Goal: Task Accomplishment & Management: Use online tool/utility

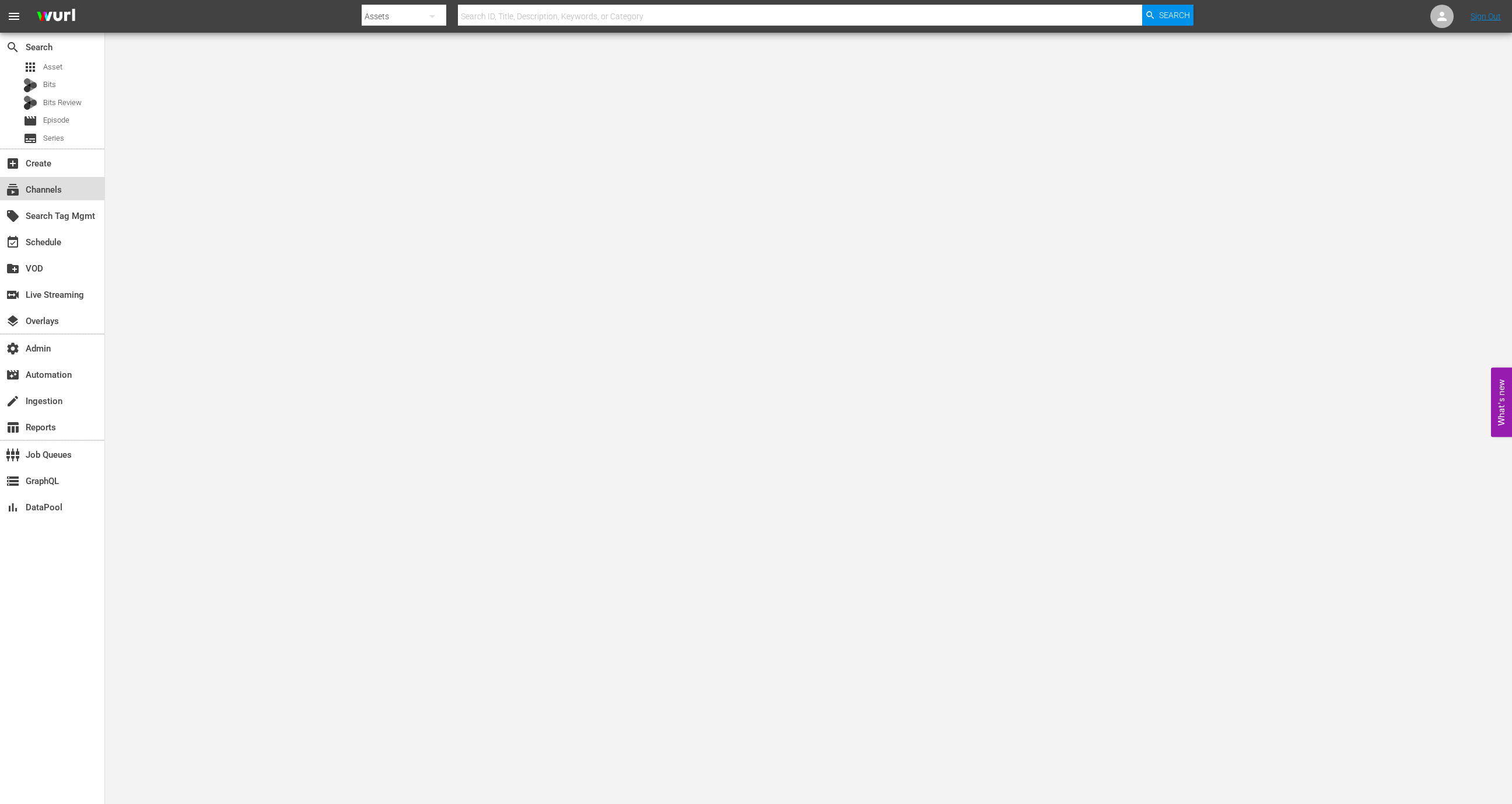
click at [52, 193] on div "subscriptions Channels" at bounding box center [33, 187] width 66 height 10
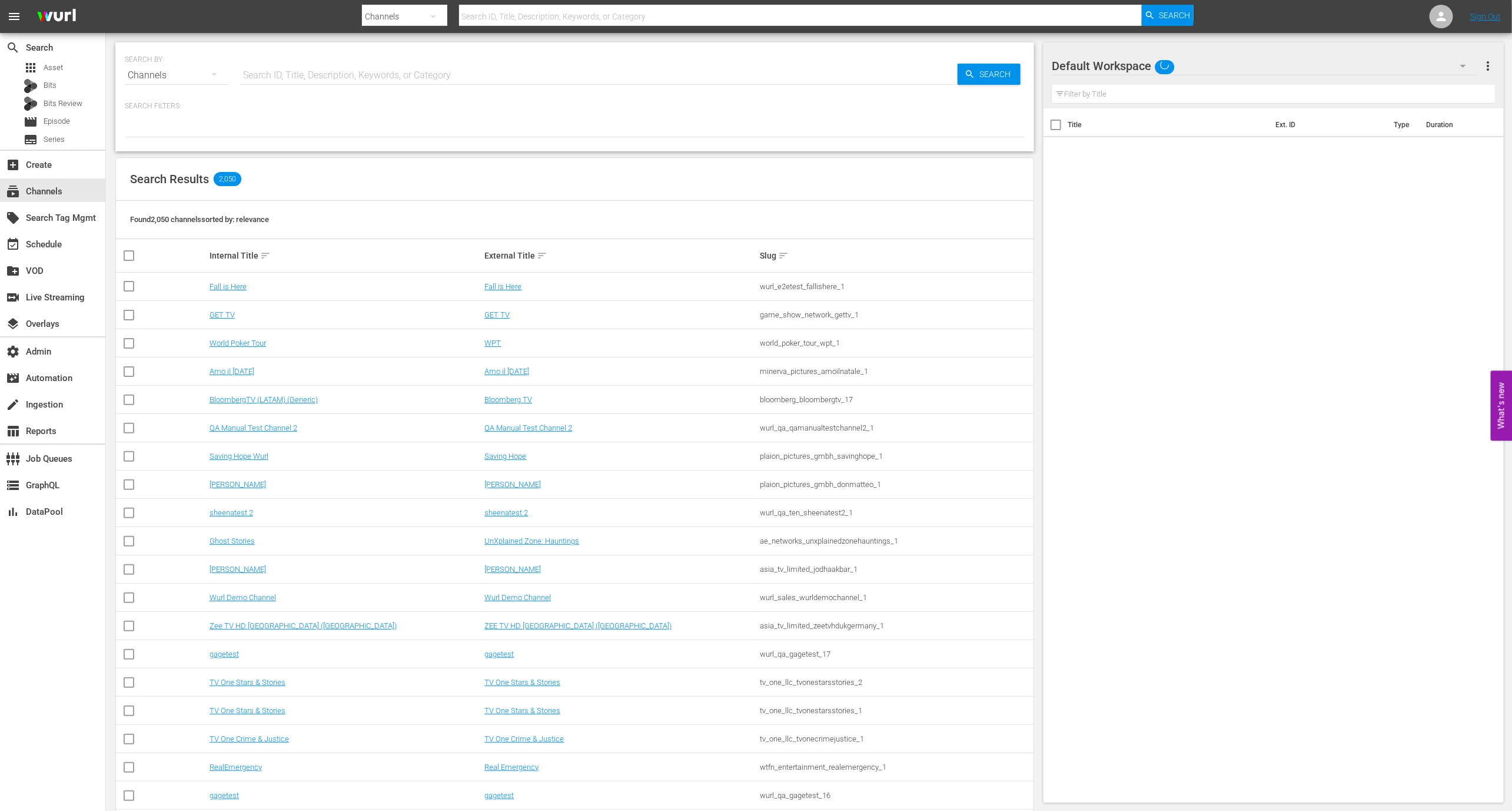
click at [287, 75] on input "text" at bounding box center [599, 75] width 718 height 29
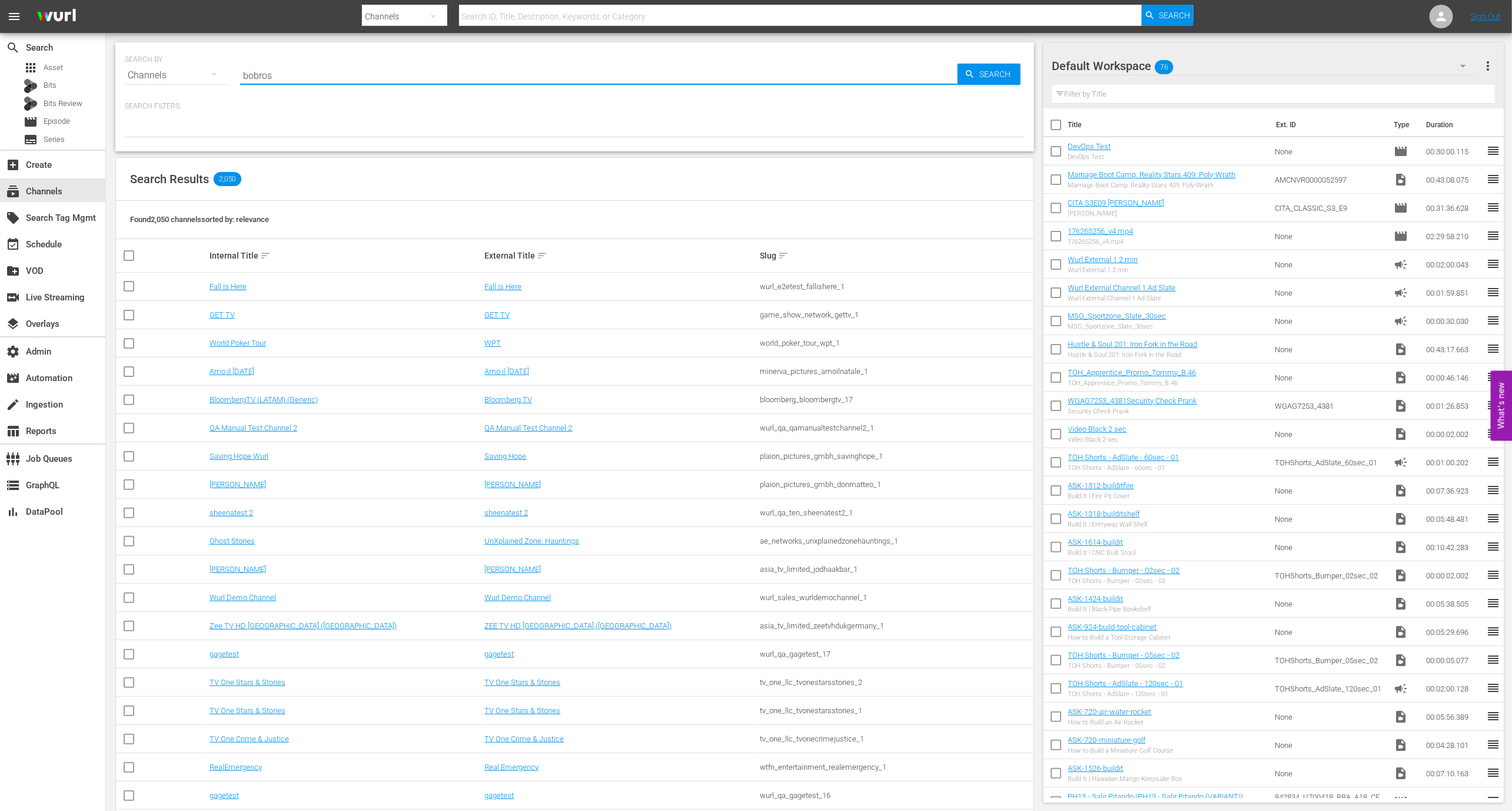
type input "bobross"
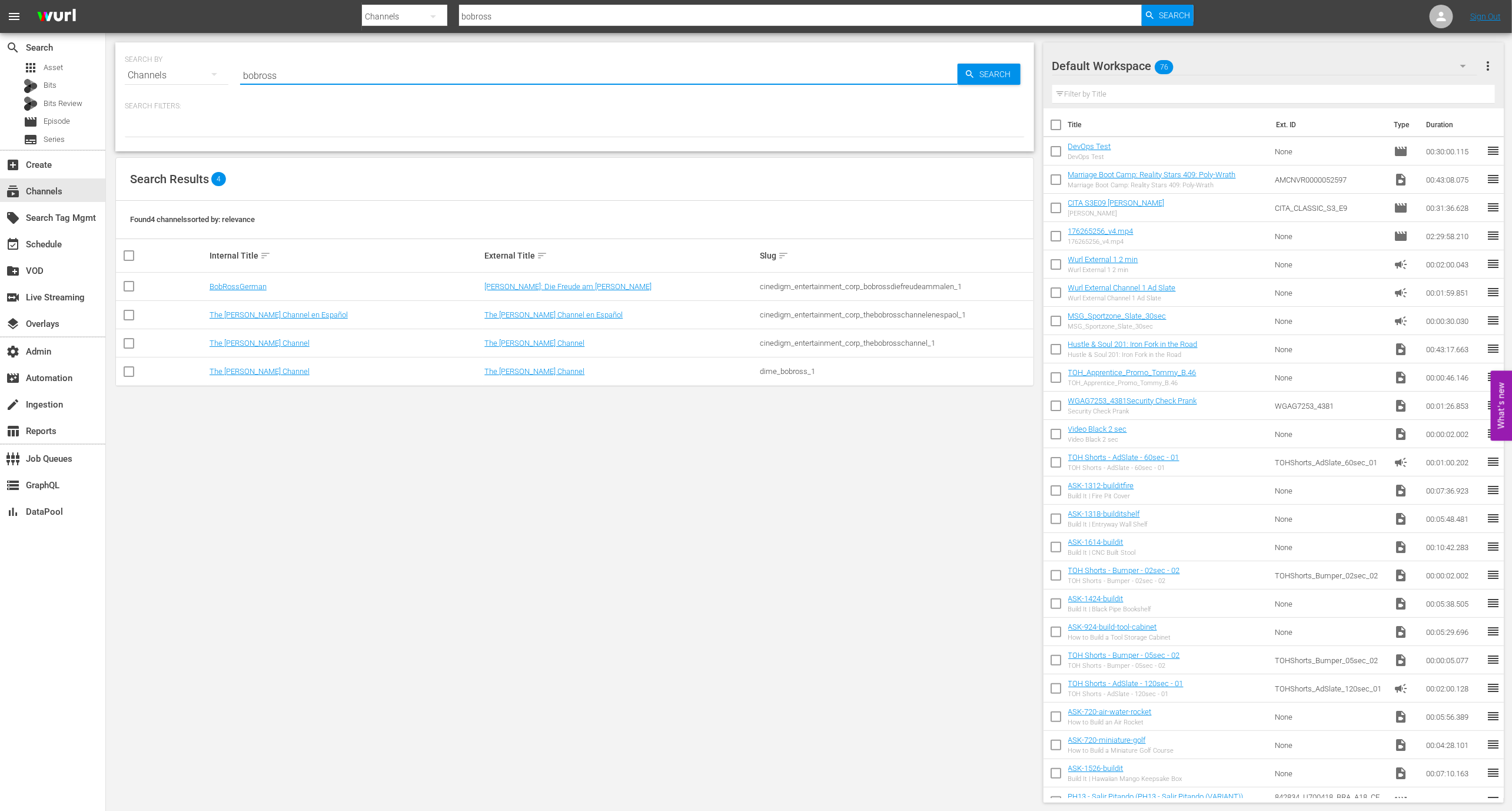
type input "bobross"
click at [931, 282] on div "cinedigm_entertainment_corp_bobrossdiefreudeammalen_1" at bounding box center [896, 286] width 272 height 9
copy div "cinedigm_entertainment_corp_bobrossdiefreudeammalen_1"
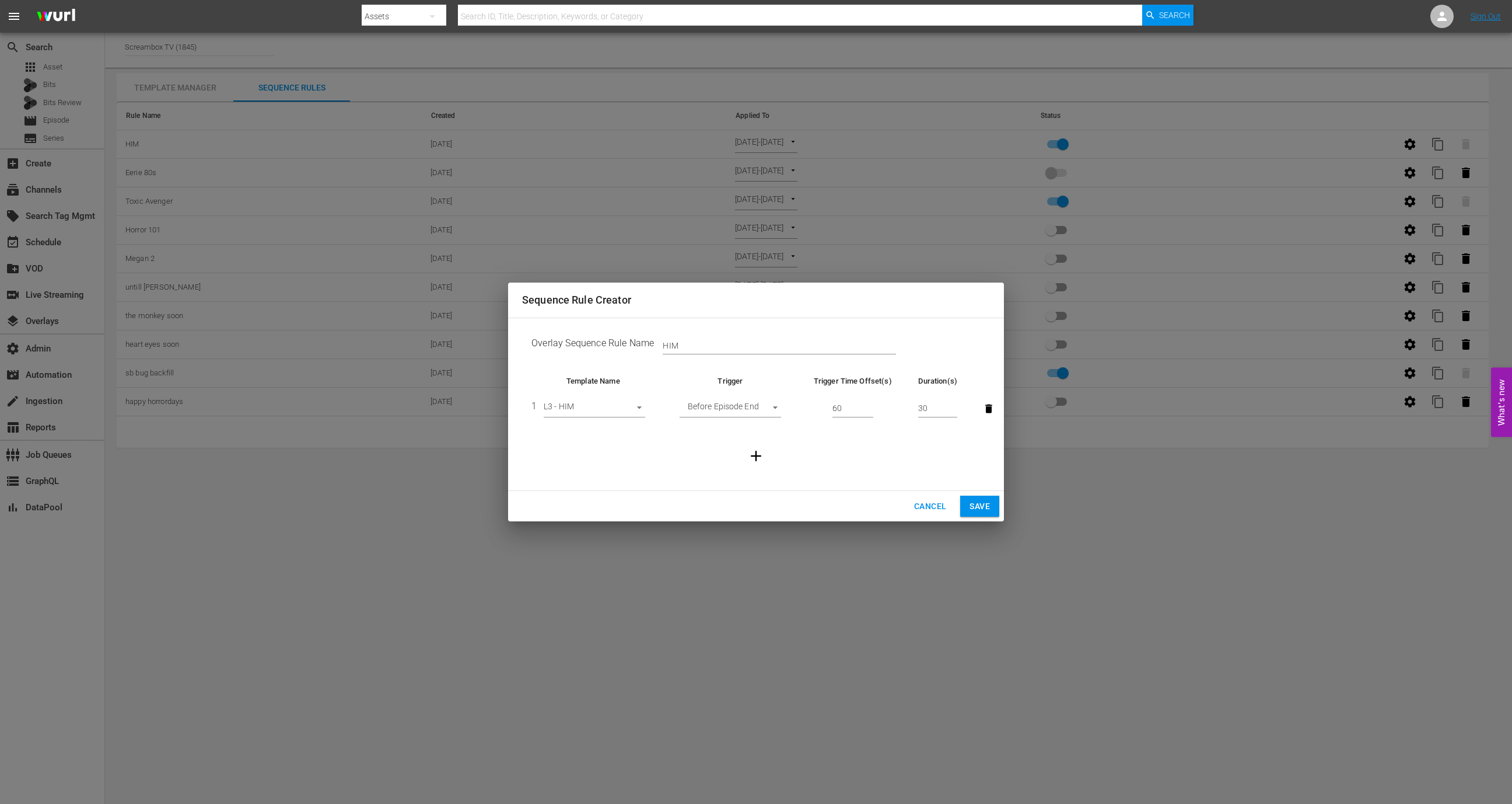
click at [294, 291] on div "Sequence Rule Creator Overlay Sequence Rule Name HIM Template Name Trigger Trig…" at bounding box center [756, 402] width 1512 height 804
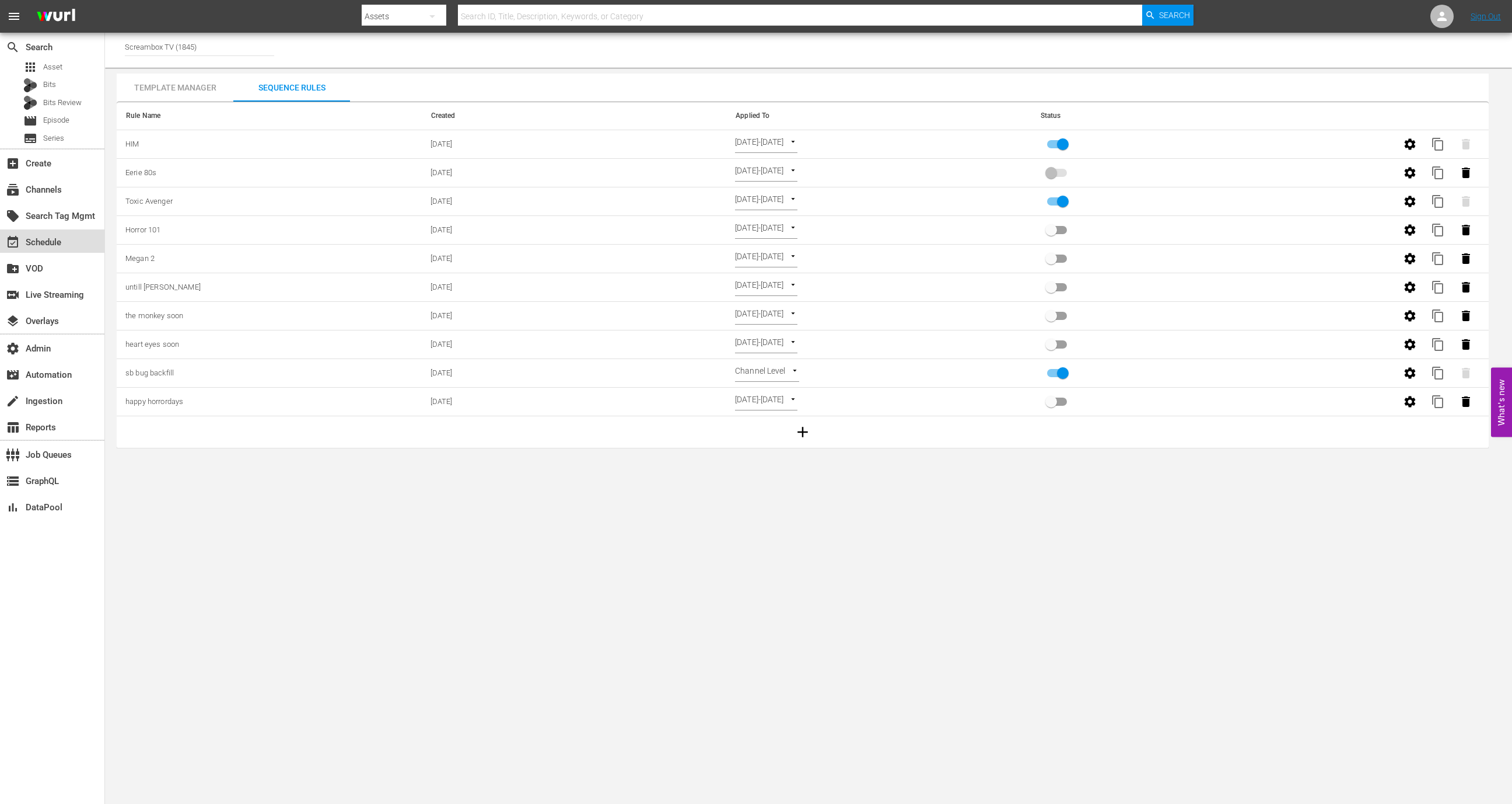
click at [78, 249] on div "event_available Schedule" at bounding box center [52, 241] width 105 height 23
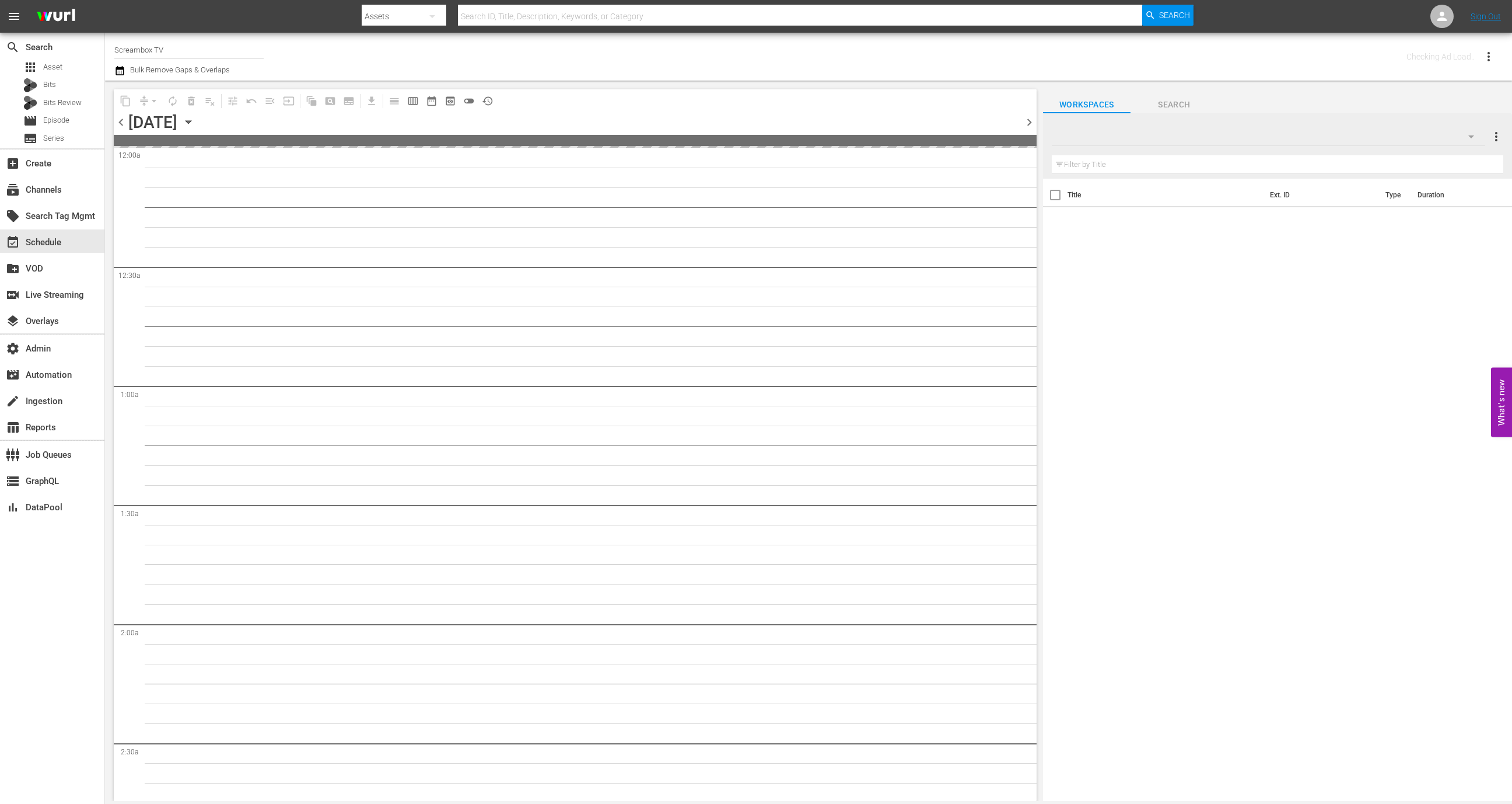
click at [203, 58] on hr at bounding box center [189, 58] width 149 height 1
click at [202, 55] on input "Screambox TV" at bounding box center [189, 49] width 149 height 28
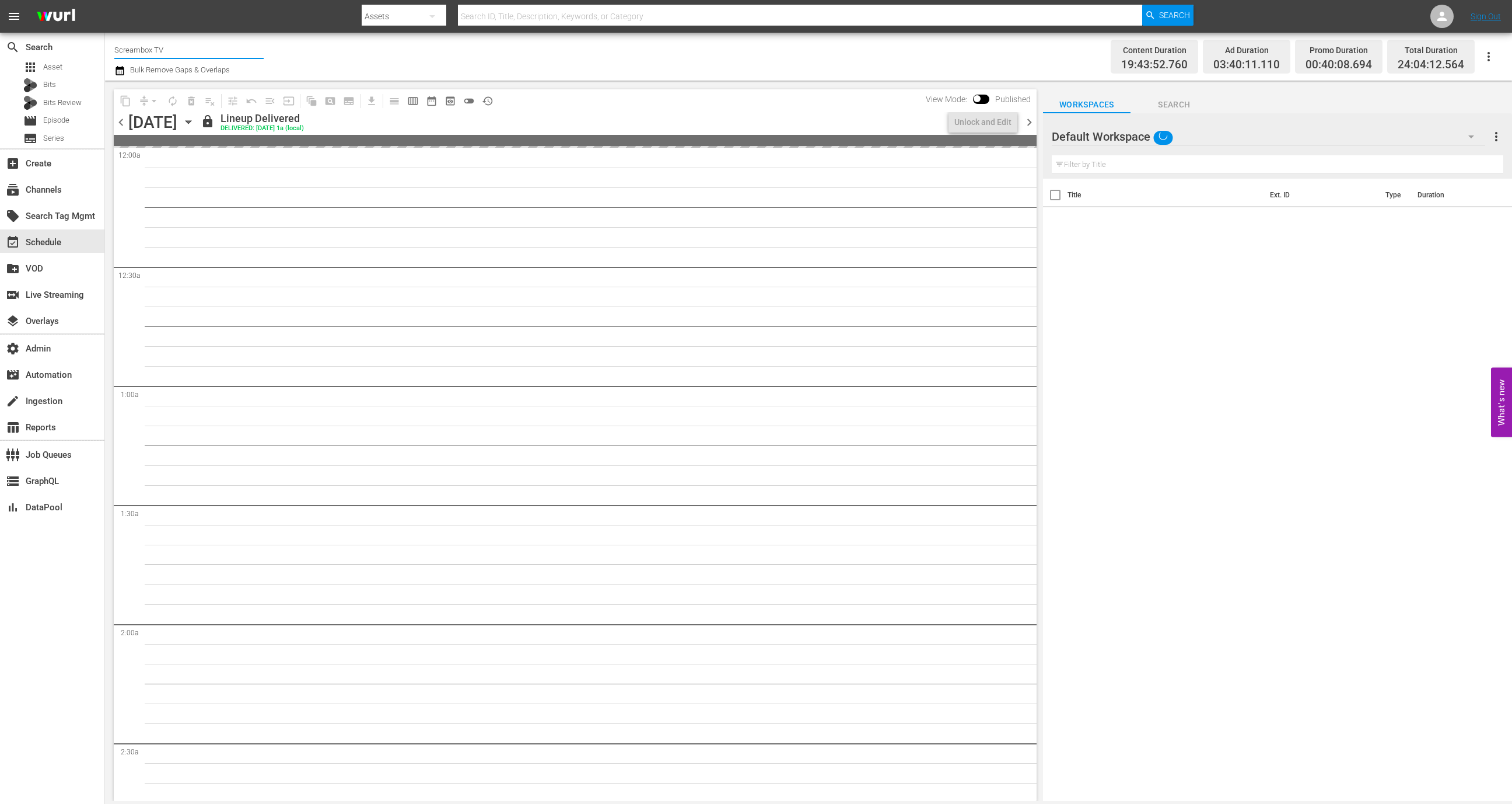
click at [202, 55] on input "Screambox TV" at bounding box center [189, 49] width 149 height 28
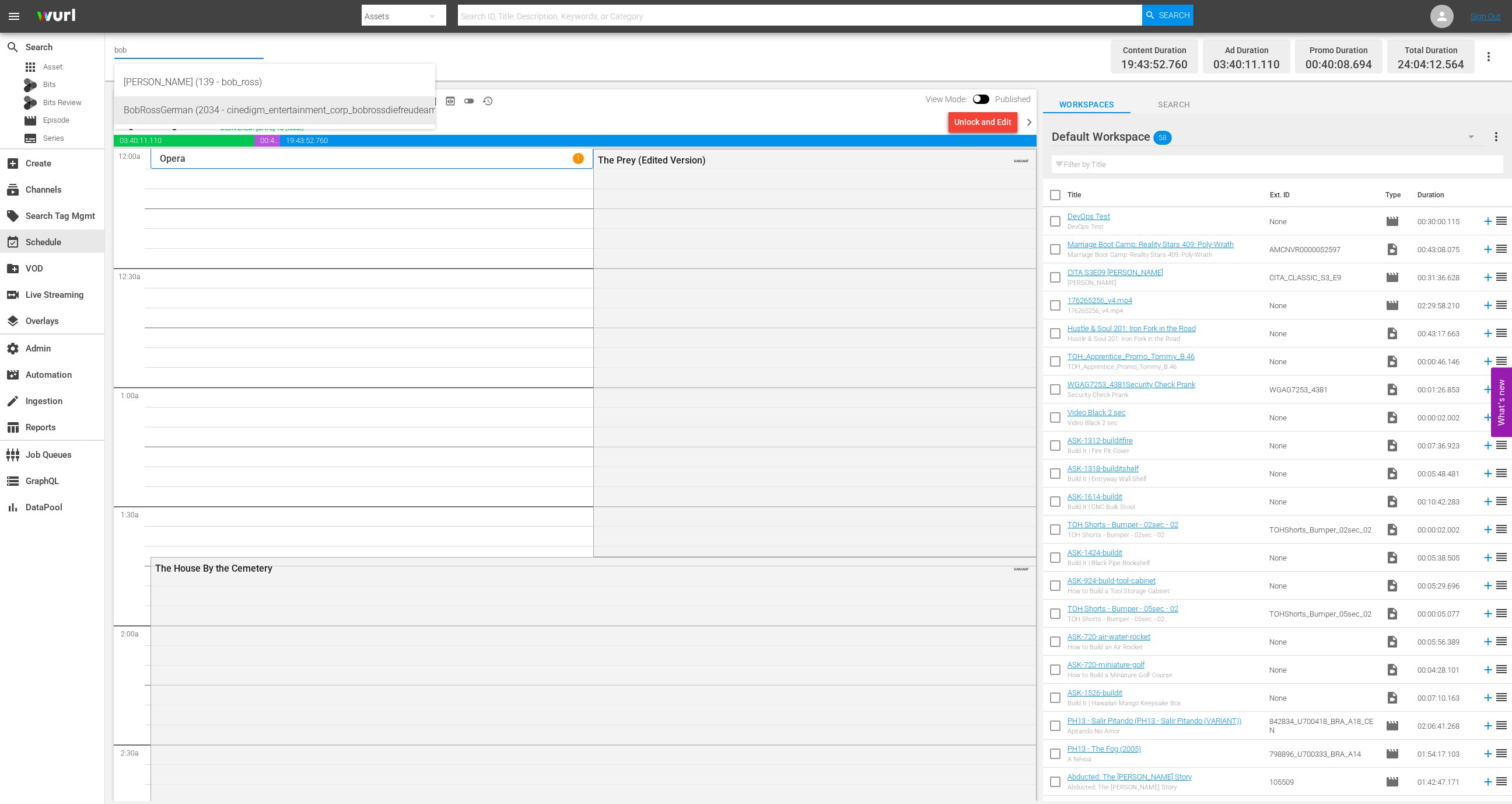
click at [237, 110] on div "BobRossGerman (2034 - cinedigm_entertainment_corp_bobrossdiefreudeammalen_1)" at bounding box center [274, 110] width 302 height 28
type input "BobRossGerman (2034 - cinedigm_entertainment_corp_bobrossdiefreudeammalen_1)"
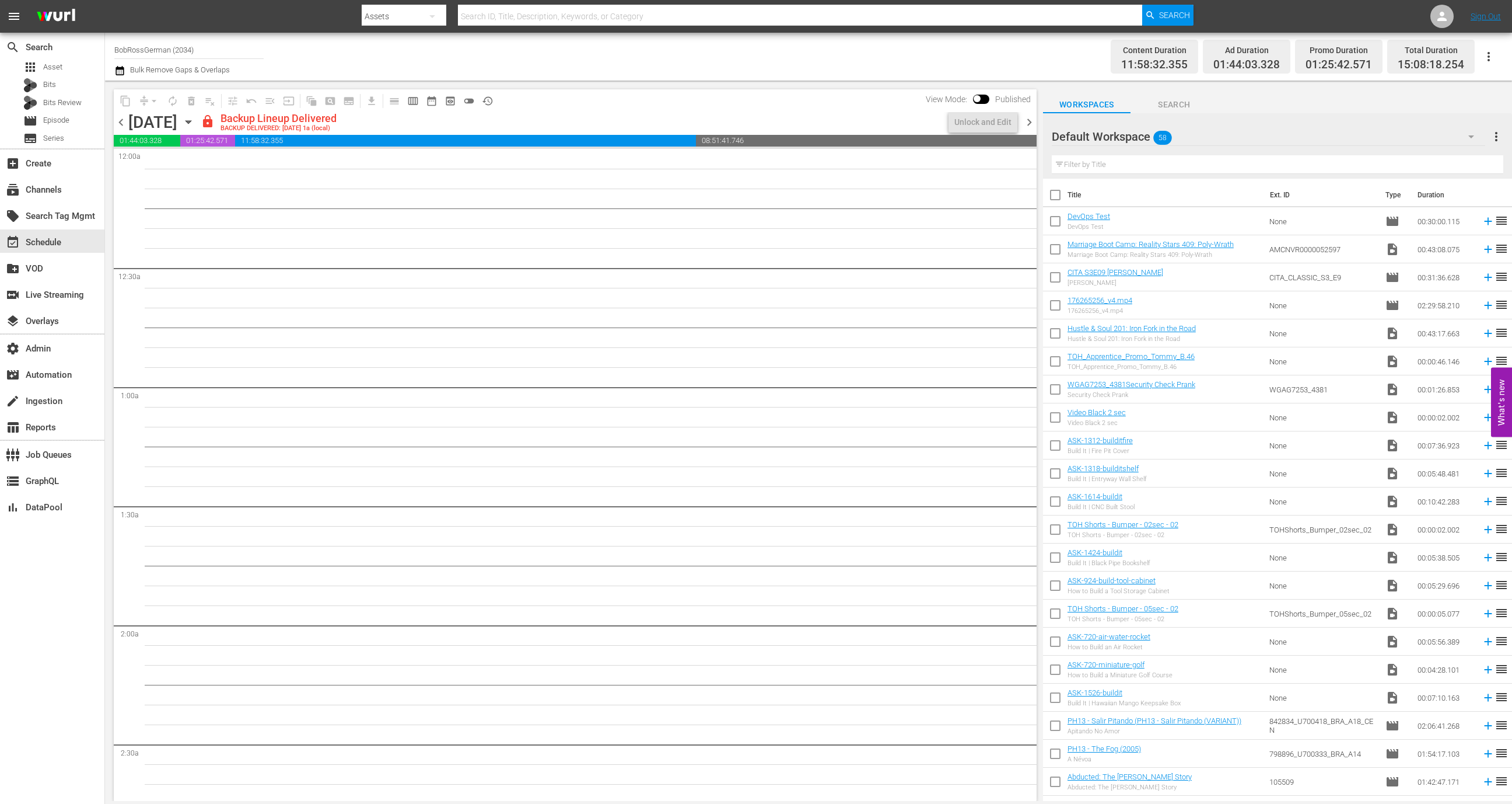
click at [198, 121] on div "Friday, September 19th September 19th" at bounding box center [163, 122] width 69 height 19
click at [195, 121] on icon "button" at bounding box center [188, 122] width 13 height 13
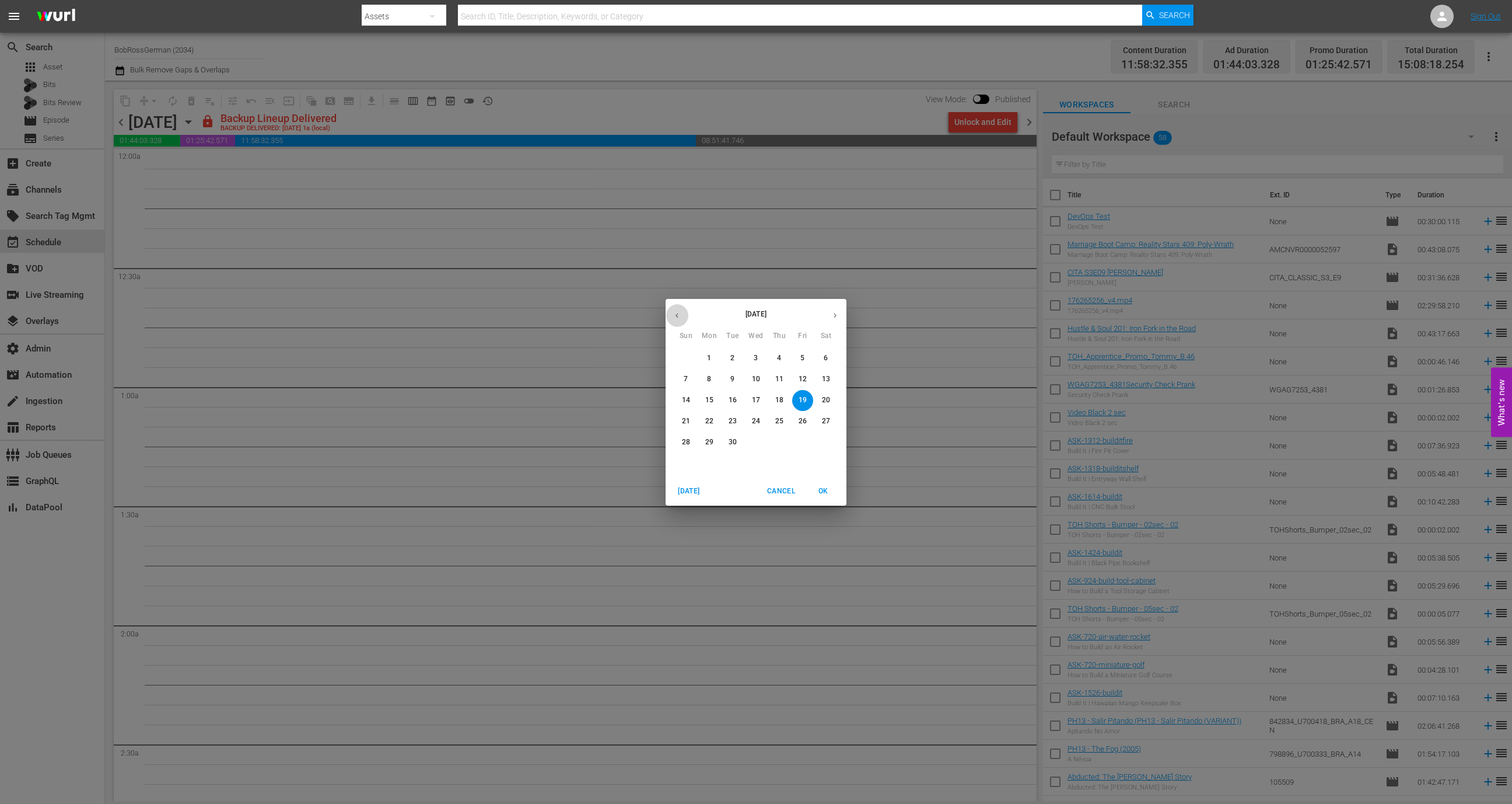
click at [675, 317] on icon "button" at bounding box center [677, 316] width 9 height 9
click at [837, 310] on button "button" at bounding box center [835, 316] width 23 height 23
click at [687, 400] on p "14" at bounding box center [686, 400] width 8 height 10
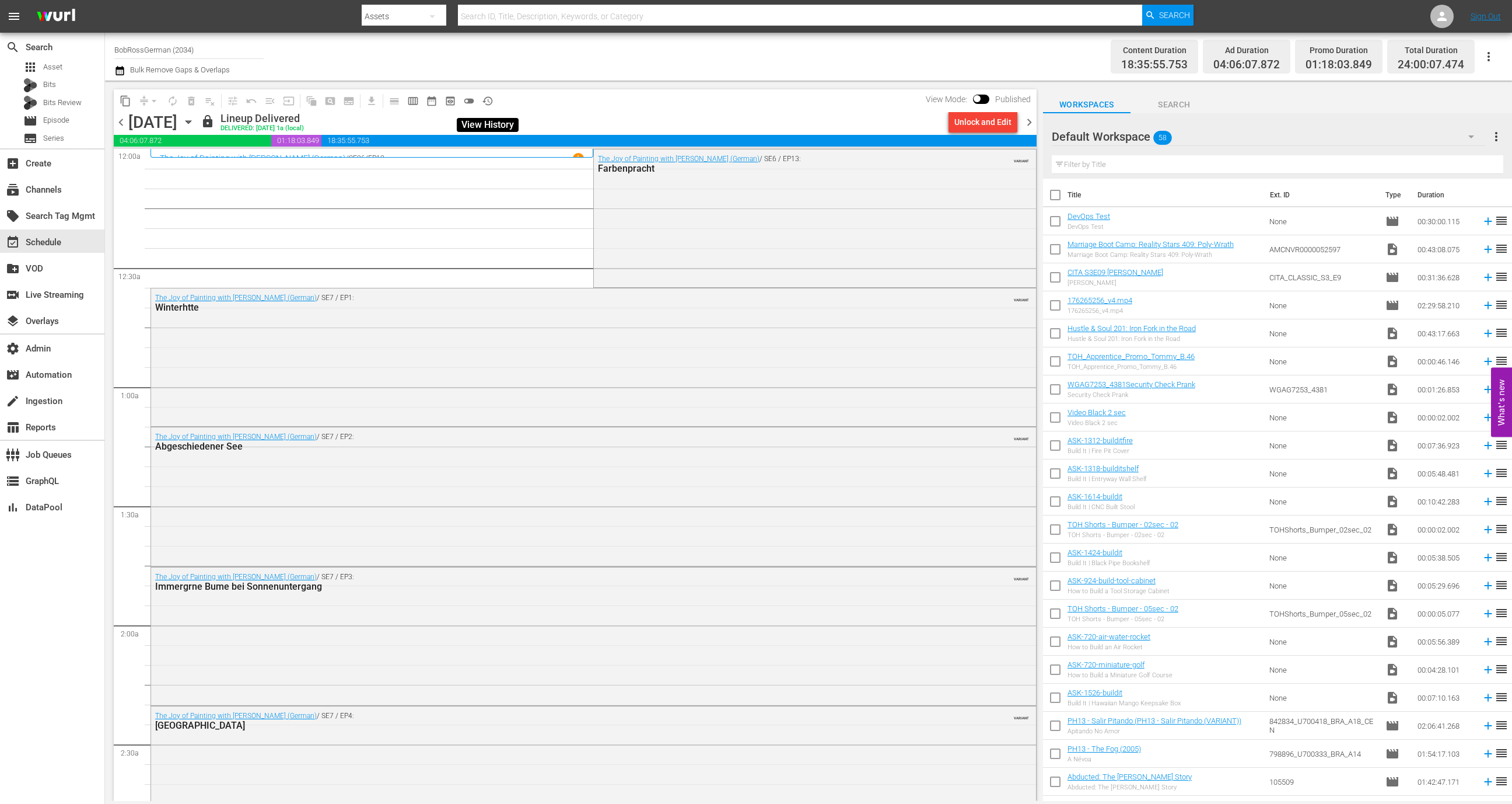
click at [484, 101] on span "history_outlined" at bounding box center [488, 101] width 11 height 11
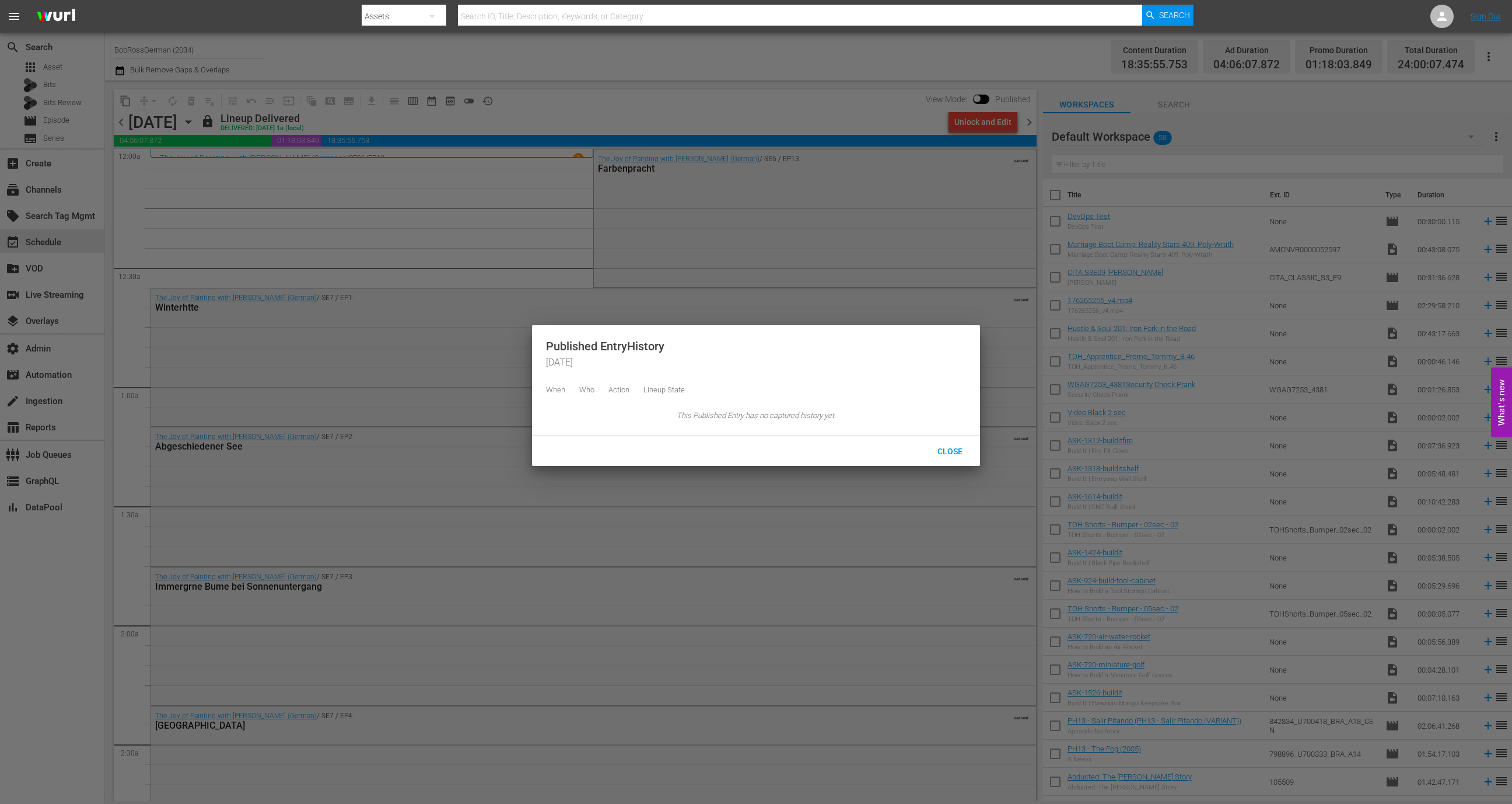
click at [507, 408] on div at bounding box center [756, 402] width 1512 height 804
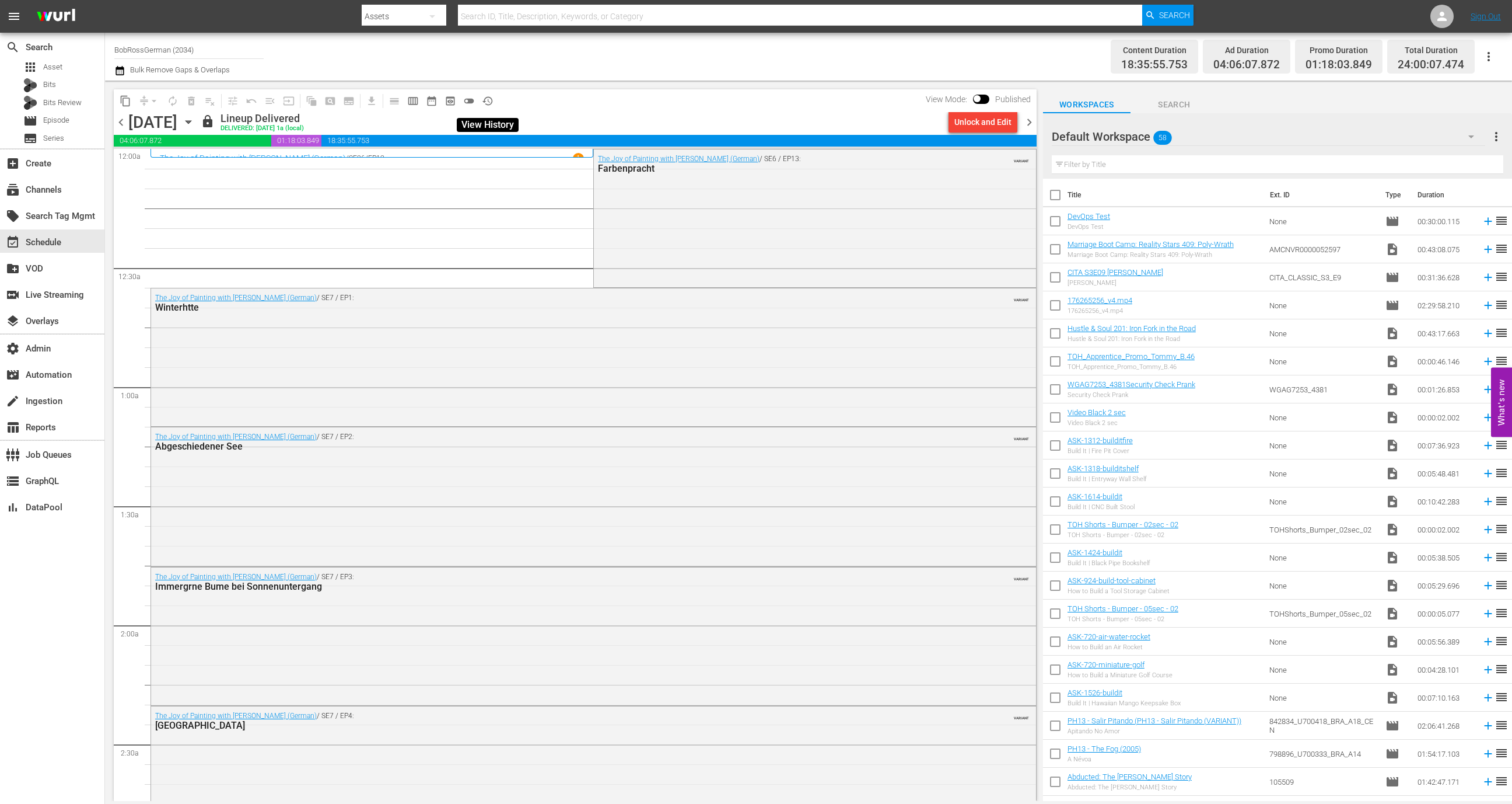
click at [486, 105] on span "history_outlined" at bounding box center [488, 101] width 11 height 11
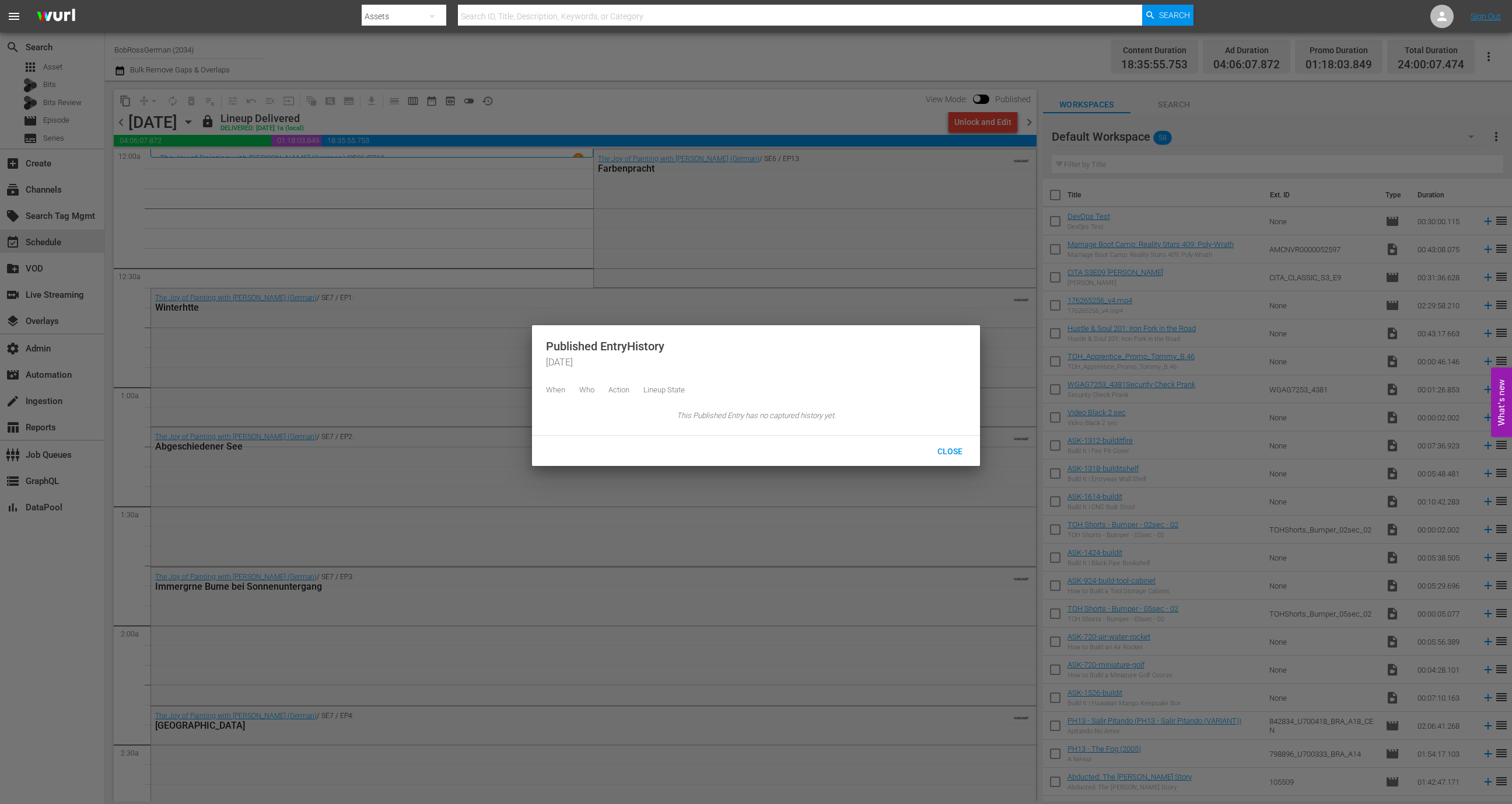
click at [497, 245] on div at bounding box center [756, 402] width 1512 height 804
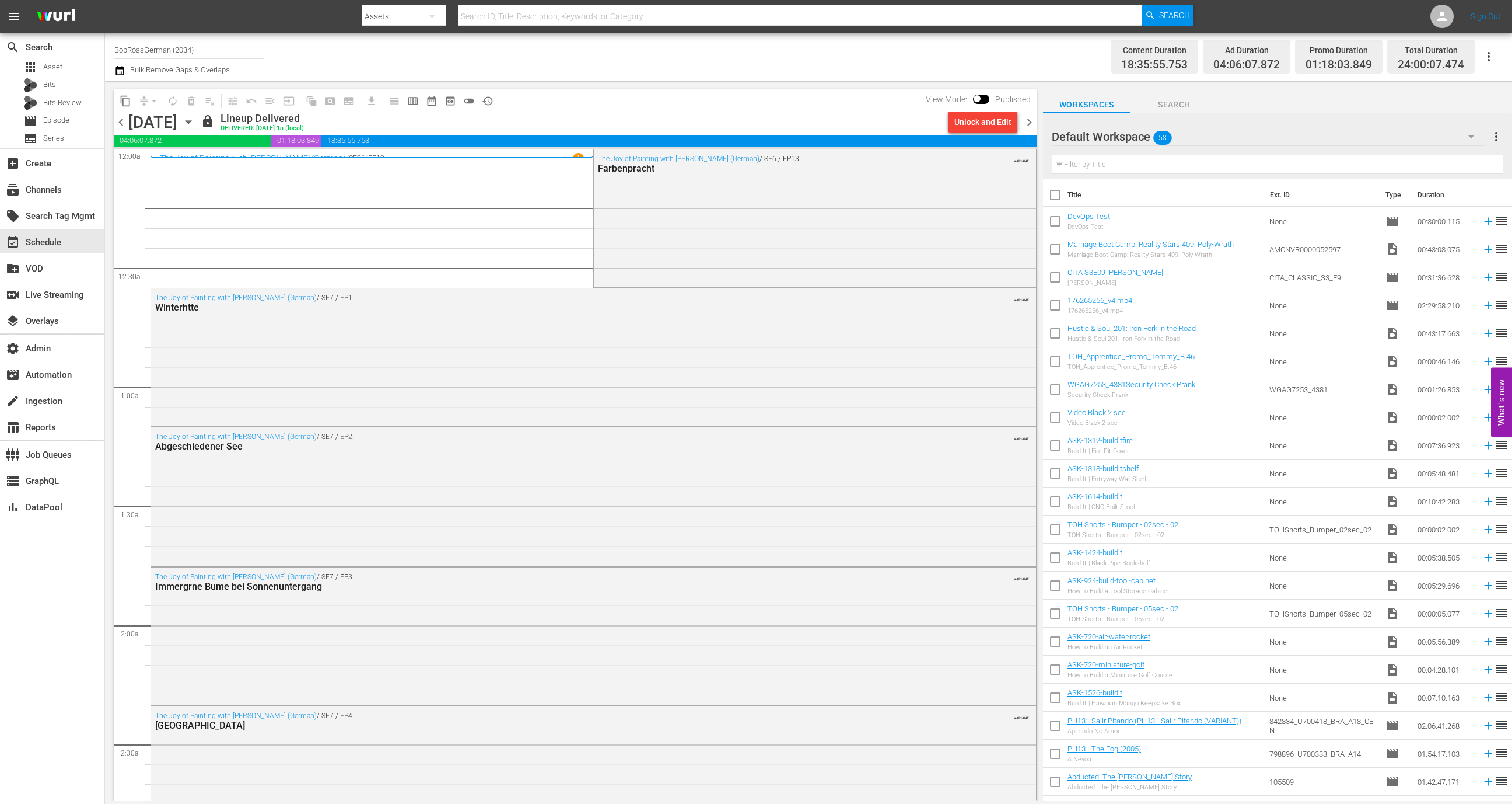
click at [1030, 123] on span "chevron_right" at bounding box center [1029, 122] width 14 height 14
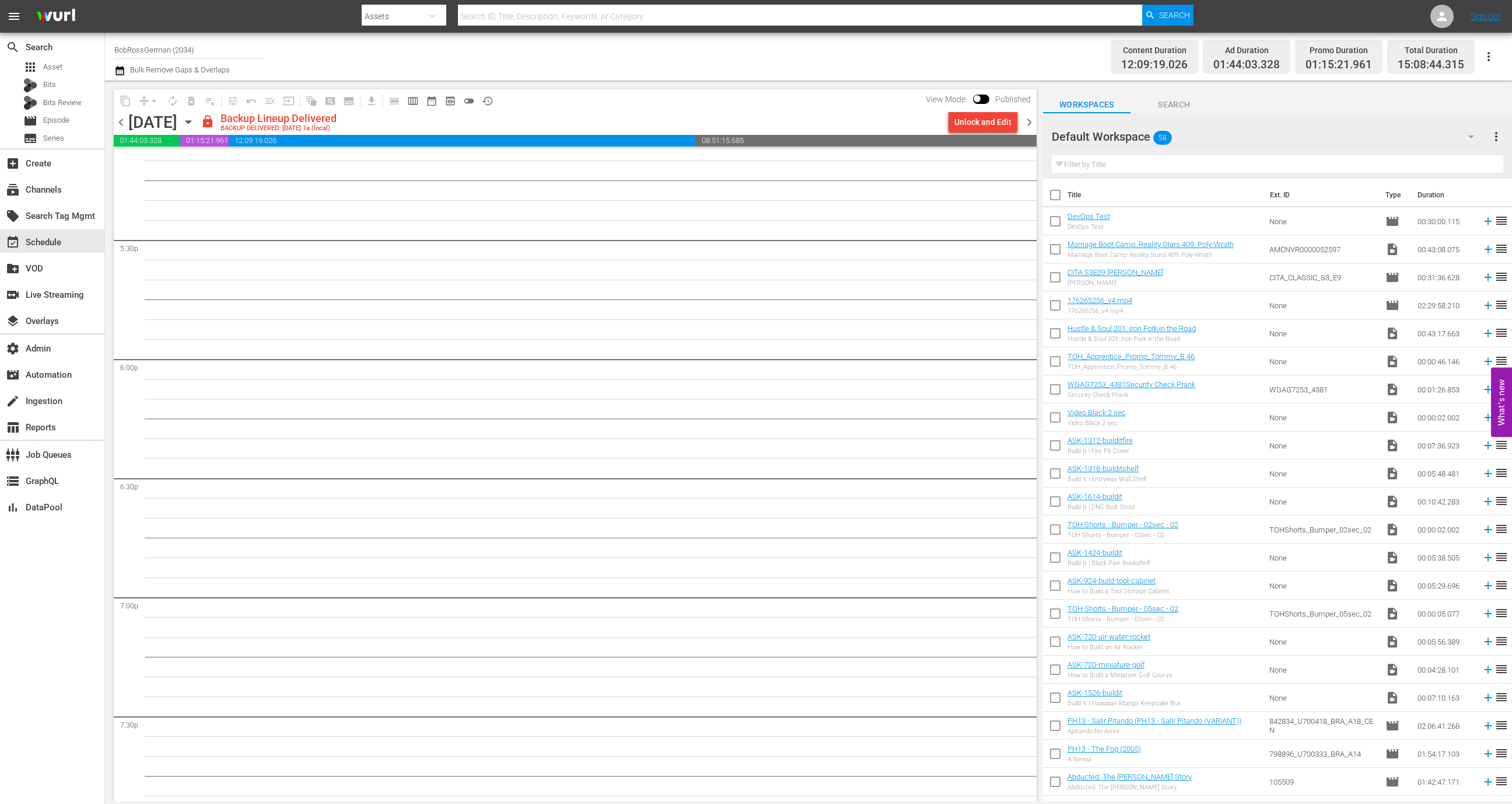
scroll to position [5064, 0]
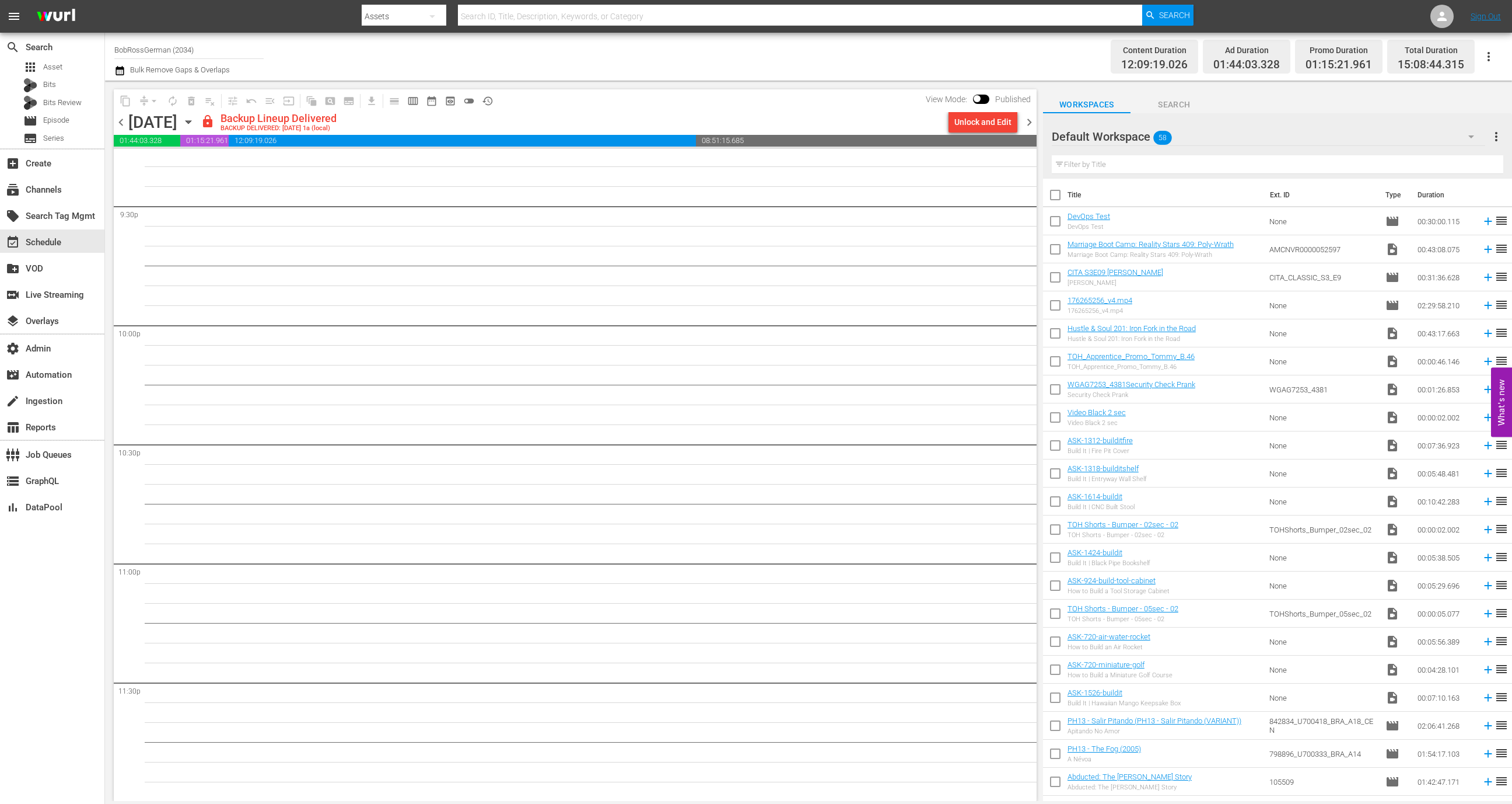
click at [987, 102] on input "checkbox" at bounding box center [977, 101] width 25 height 8
checkbox input "true"
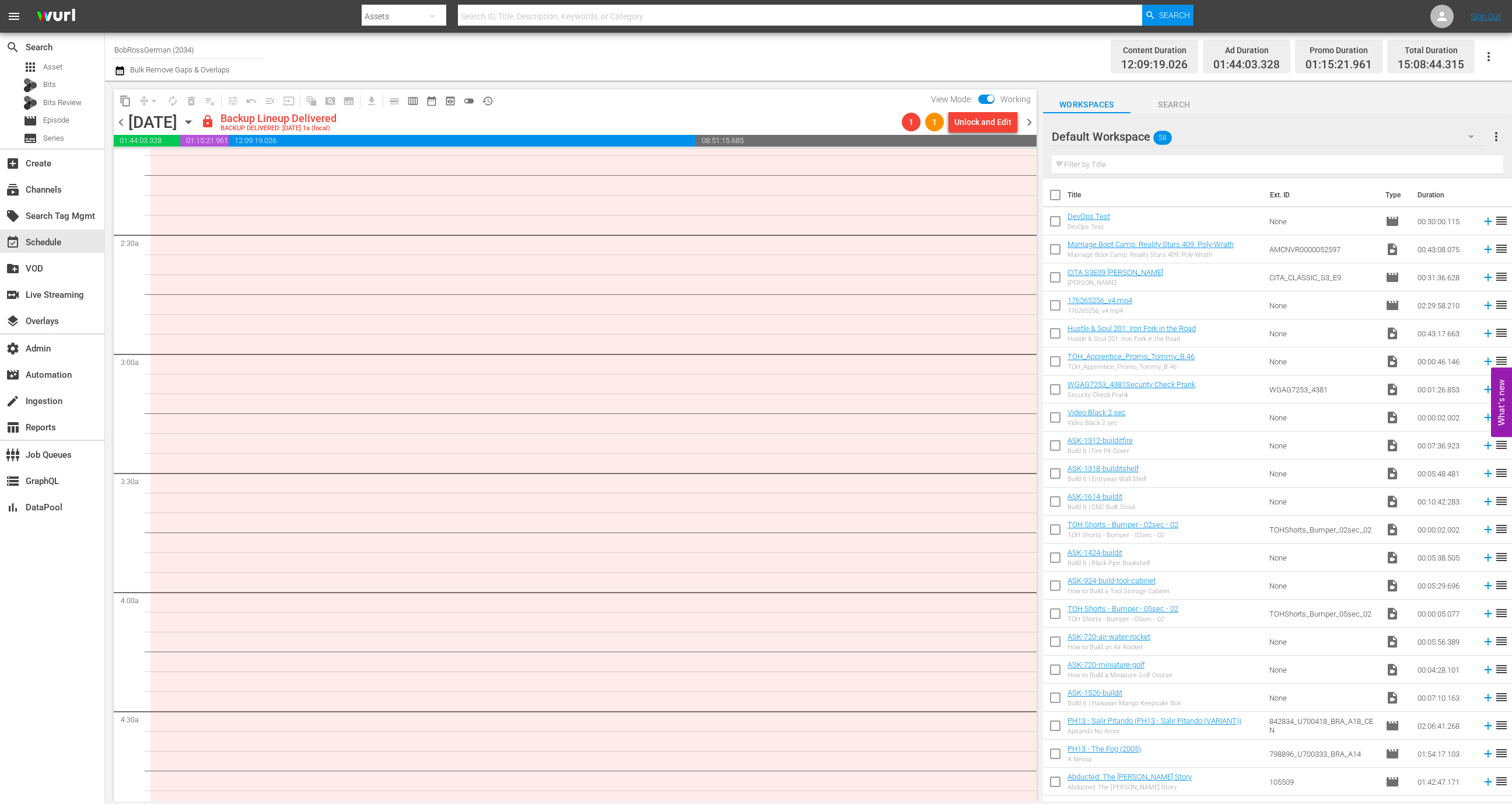
scroll to position [0, 0]
